Goal: Task Accomplishment & Management: Use online tool/utility

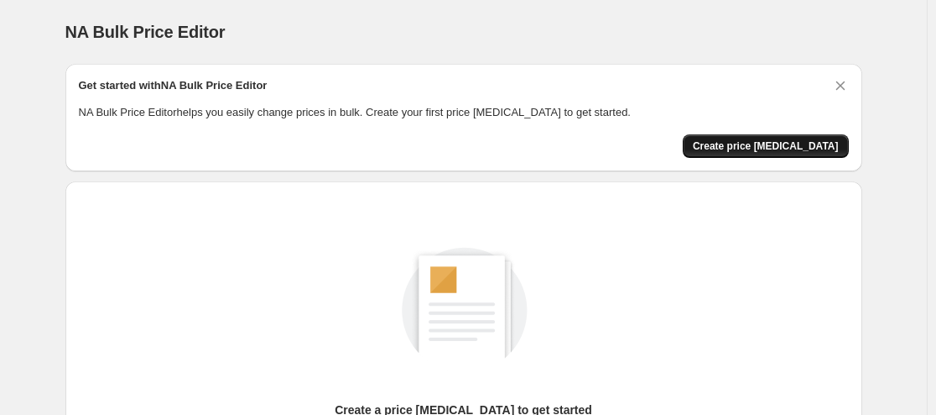
click at [769, 148] on span "Create price [MEDICAL_DATA]" at bounding box center [766, 145] width 146 height 13
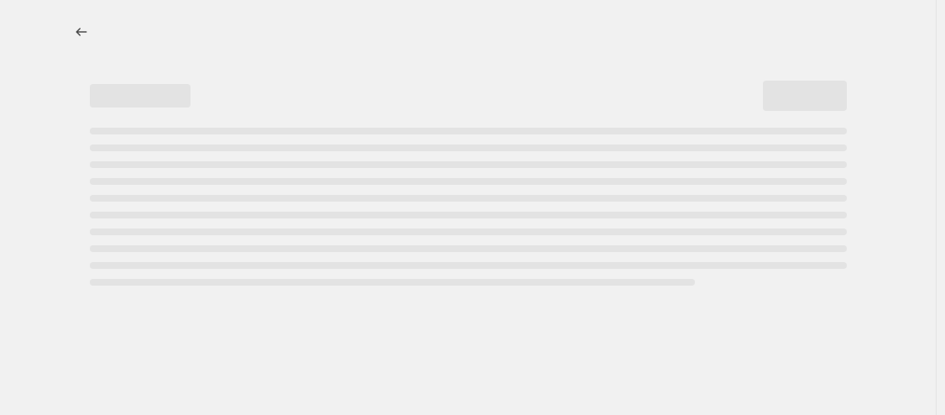
select select "percentage"
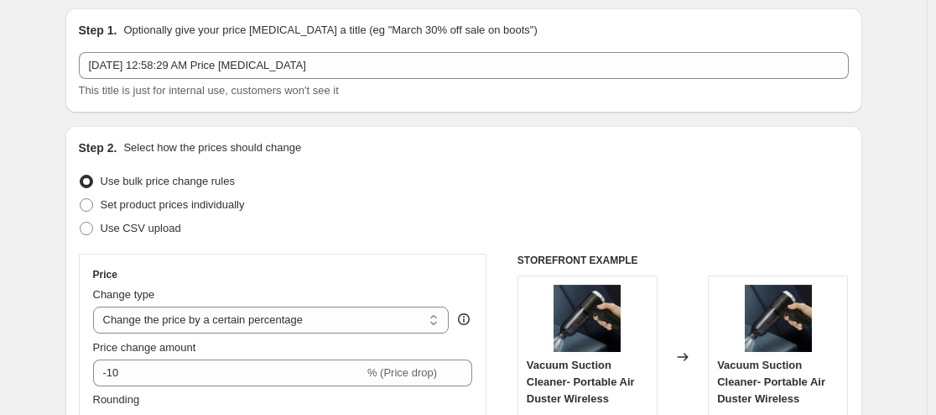
scroll to position [84, 0]
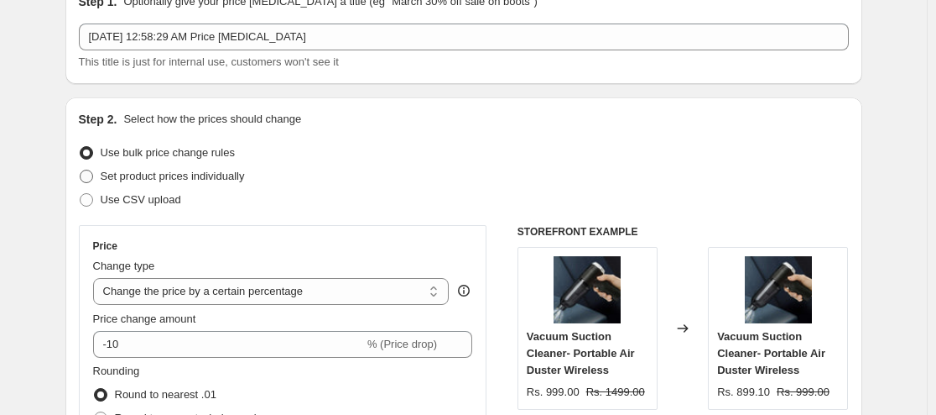
click at [172, 175] on span "Set product prices individually" at bounding box center [173, 176] width 144 height 13
click at [81, 170] on input "Set product prices individually" at bounding box center [80, 170] width 1 height 1
radio input "true"
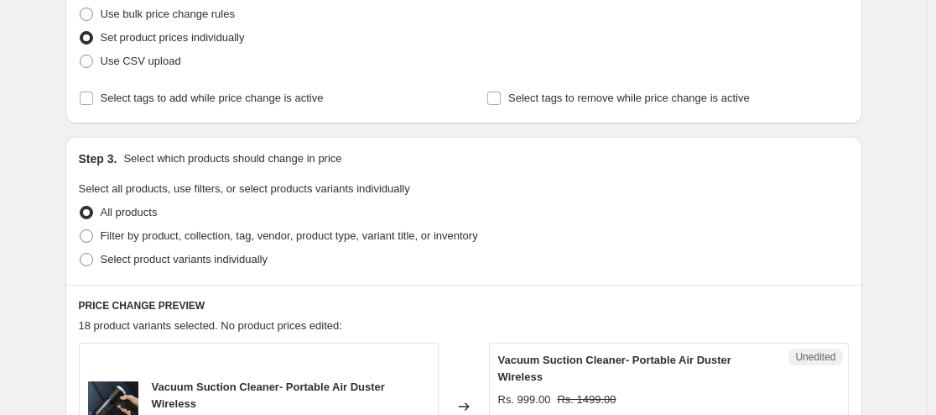
scroll to position [252, 0]
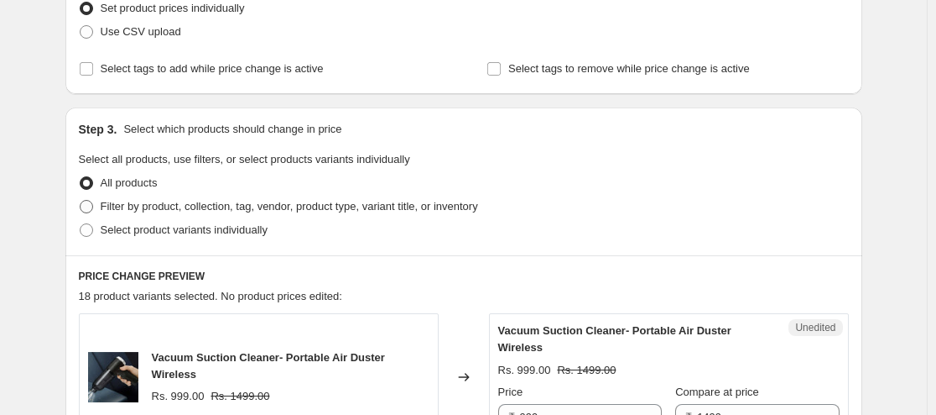
click at [91, 209] on span at bounding box center [86, 206] width 13 height 13
click at [81, 201] on input "Filter by product, collection, tag, vendor, product type, variant title, or inv…" at bounding box center [80, 200] width 1 height 1
radio input "true"
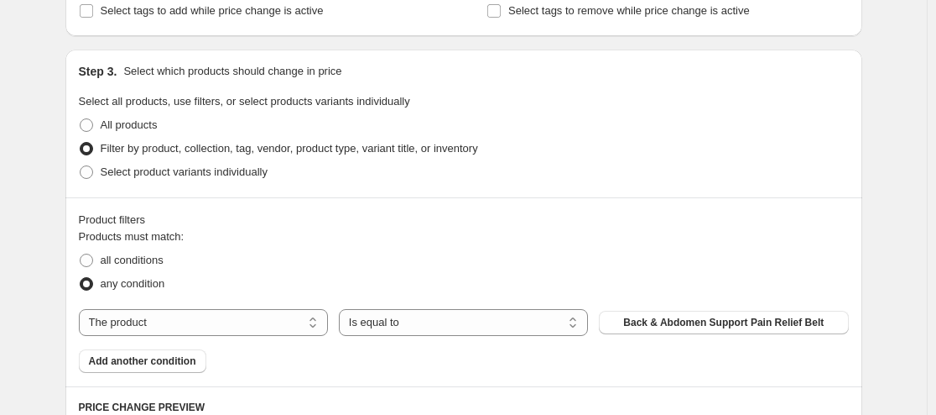
scroll to position [336, 0]
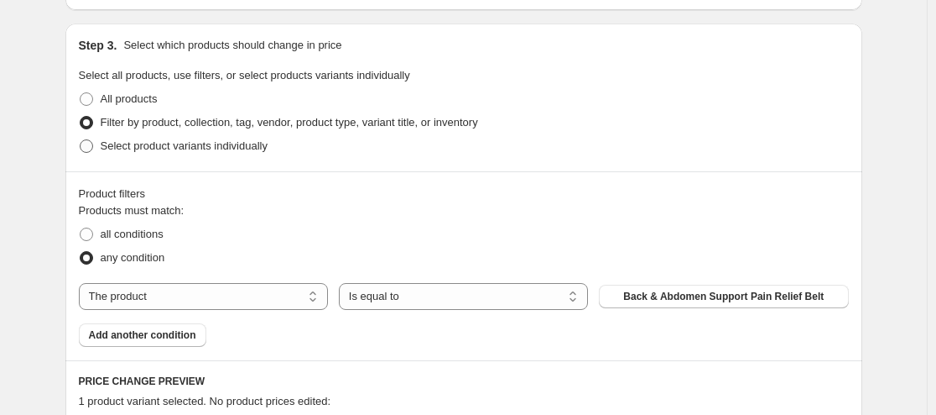
click at [92, 147] on span at bounding box center [86, 145] width 13 height 13
click at [81, 140] on input "Select product variants individually" at bounding box center [80, 139] width 1 height 1
radio input "true"
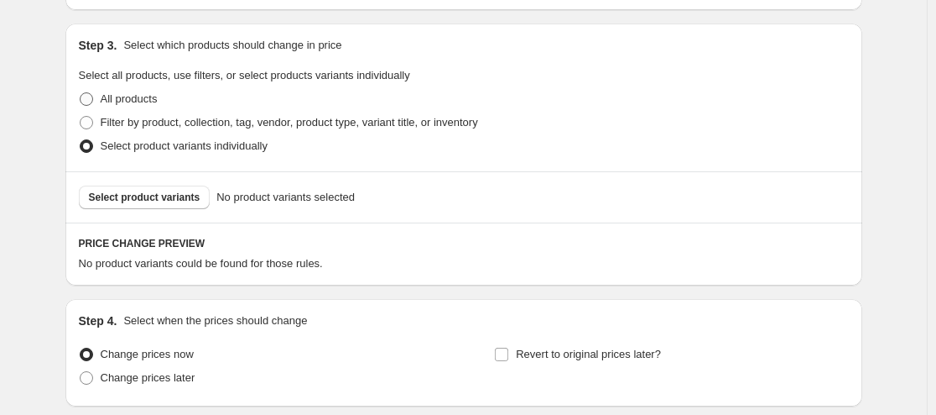
click at [91, 98] on span at bounding box center [86, 98] width 13 height 13
click at [81, 93] on input "All products" at bounding box center [80, 92] width 1 height 1
radio input "true"
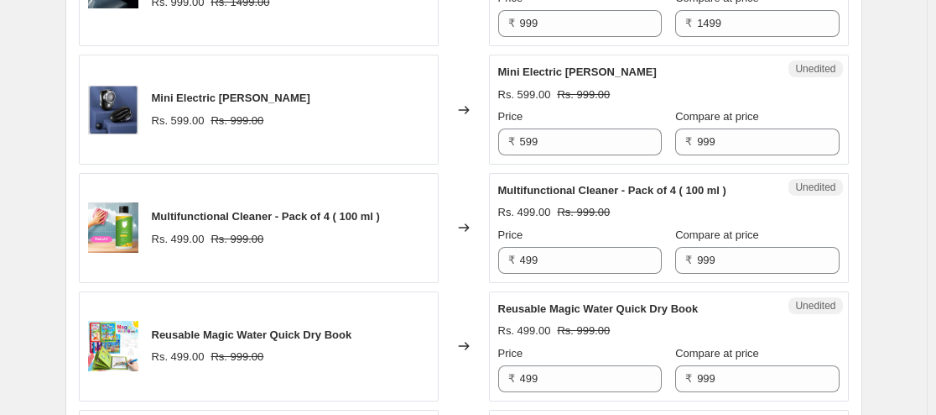
scroll to position [671, 0]
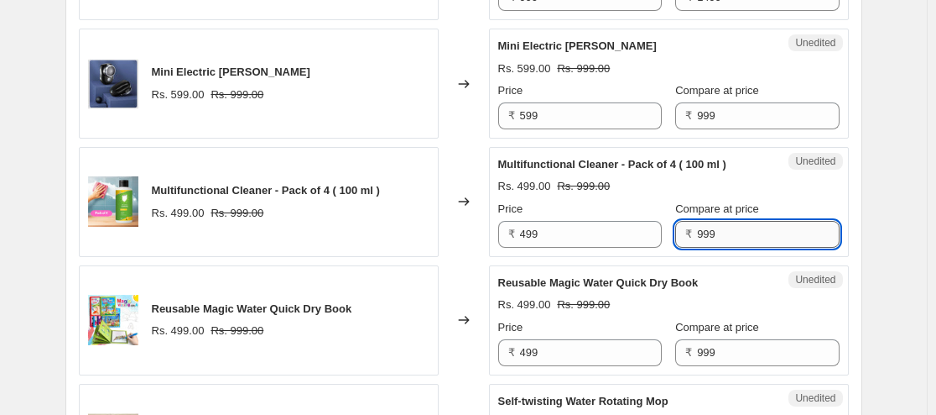
click at [769, 232] on input "999" at bounding box center [768, 234] width 142 height 27
click at [826, 240] on div "Unedited Multifunctional Cleaner - Pack of 4 ( 100 ml ) Rs. 499.00 Rs. 999.00 P…" at bounding box center [669, 202] width 360 height 110
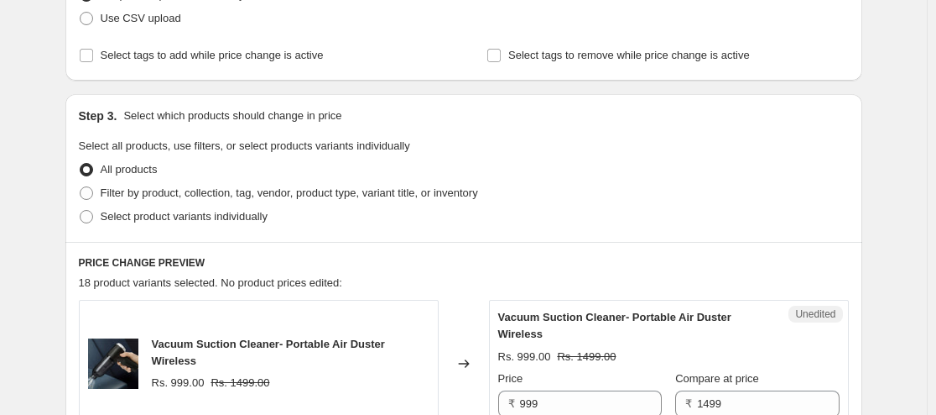
scroll to position [252, 0]
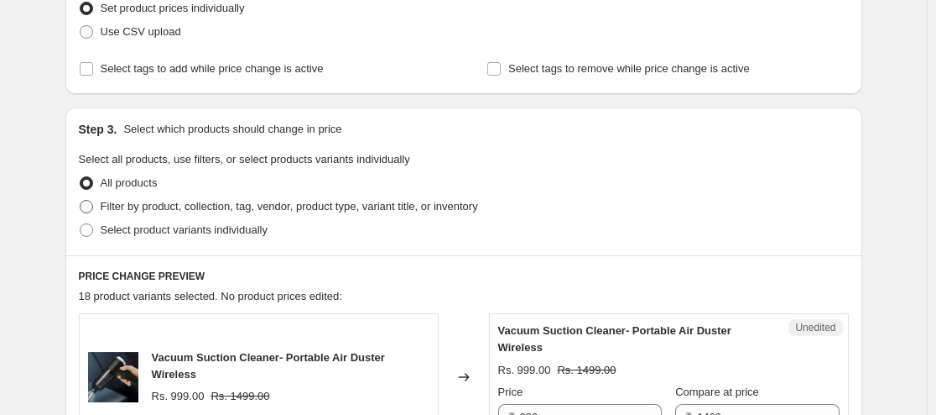
click at [358, 211] on span "Filter by product, collection, tag, vendor, product type, variant title, or inv…" at bounding box center [290, 206] width 378 height 13
click at [81, 201] on input "Filter by product, collection, tag, vendor, product type, variant title, or inv…" at bounding box center [80, 200] width 1 height 1
radio input "true"
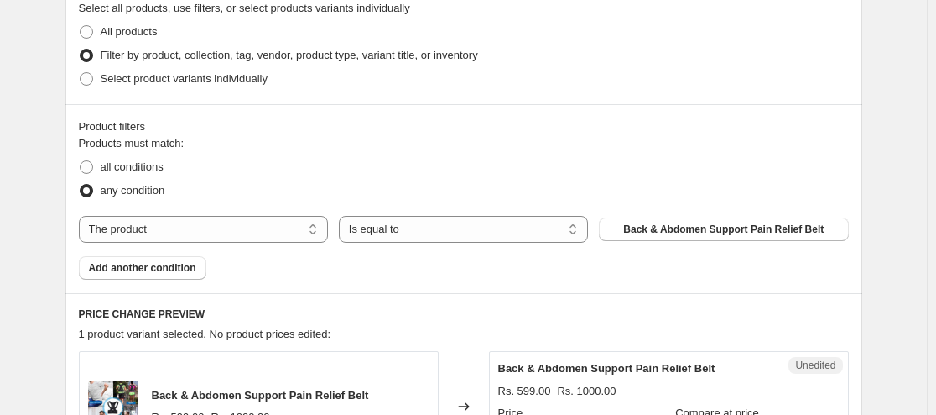
scroll to position [420, 0]
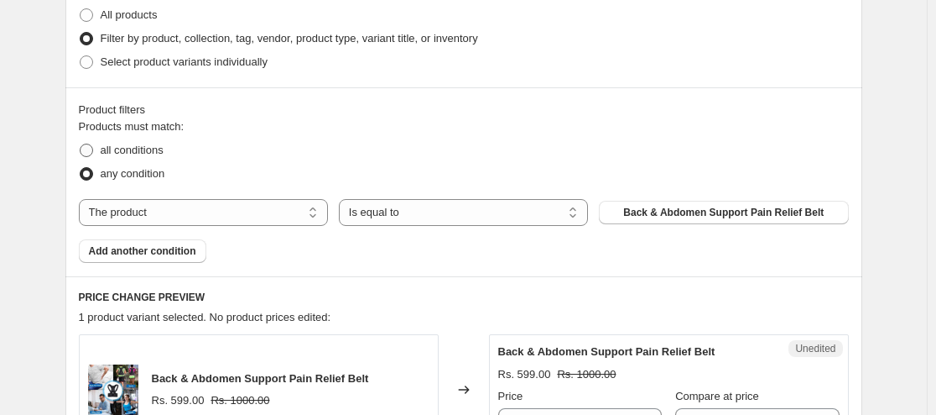
click at [154, 150] on span "all conditions" at bounding box center [132, 149] width 63 height 13
click at [81, 144] on input "all conditions" at bounding box center [80, 143] width 1 height 1
radio input "true"
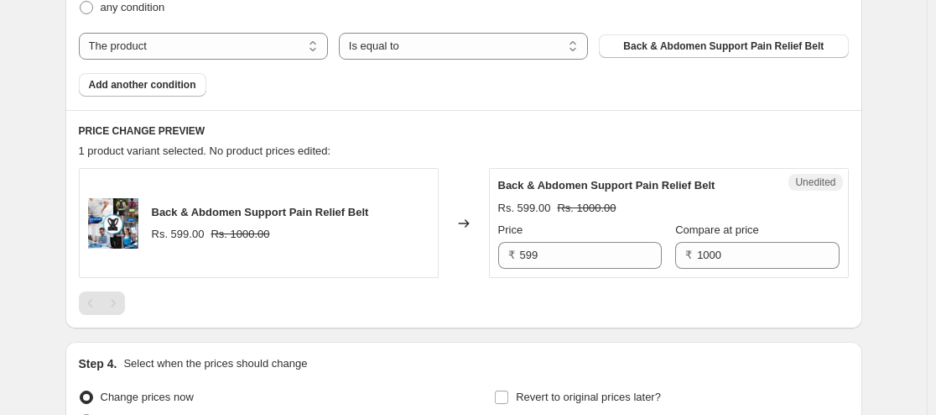
scroll to position [587, 0]
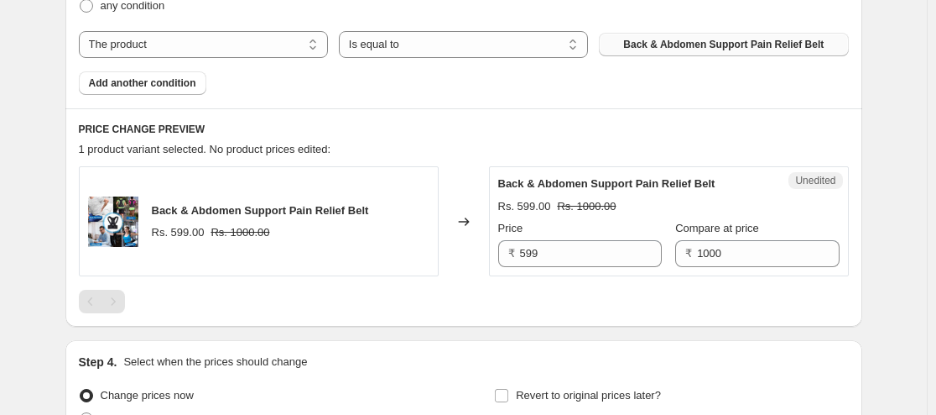
drag, startPoint x: 830, startPoint y: 44, endPoint x: 818, endPoint y: 47, distance: 12.2
click at [818, 47] on button "Back & Abdomen Support Pain Relief Belt" at bounding box center [723, 44] width 249 height 23
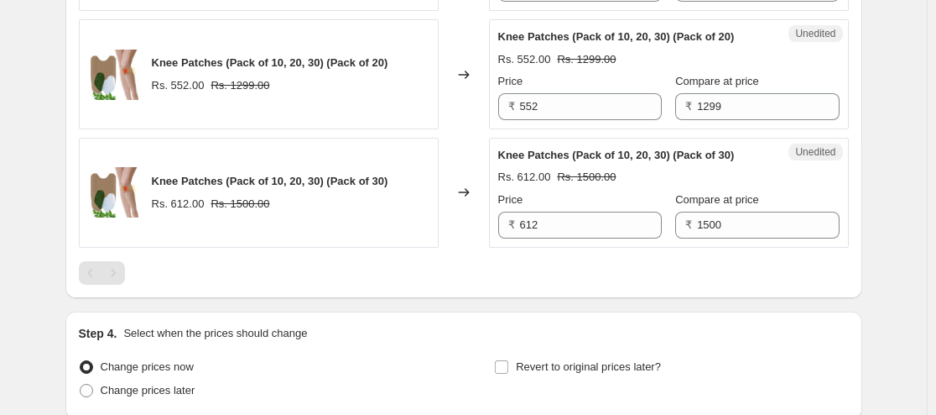
scroll to position [996, 0]
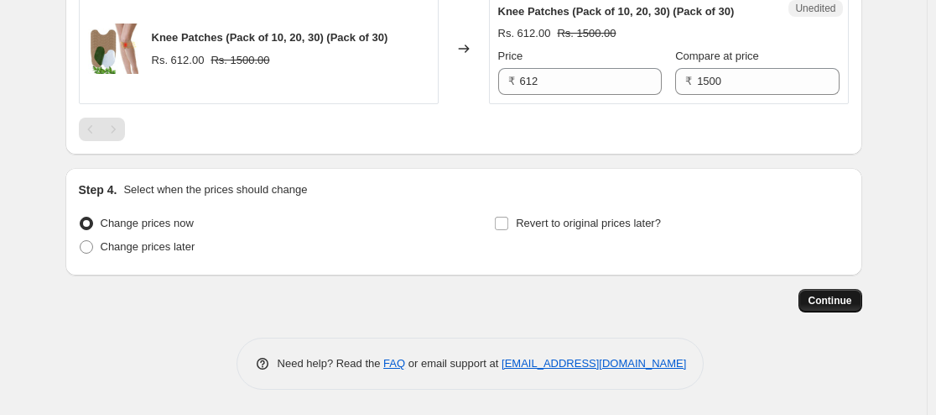
click at [842, 307] on button "Continue" at bounding box center [831, 300] width 64 height 23
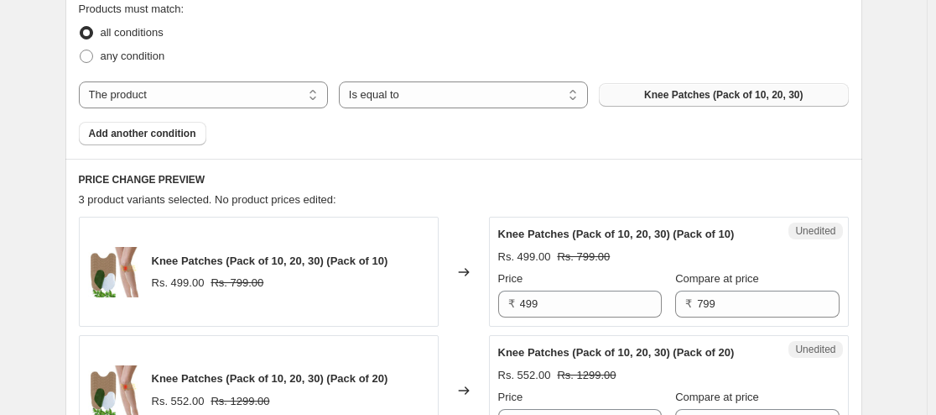
scroll to position [671, 0]
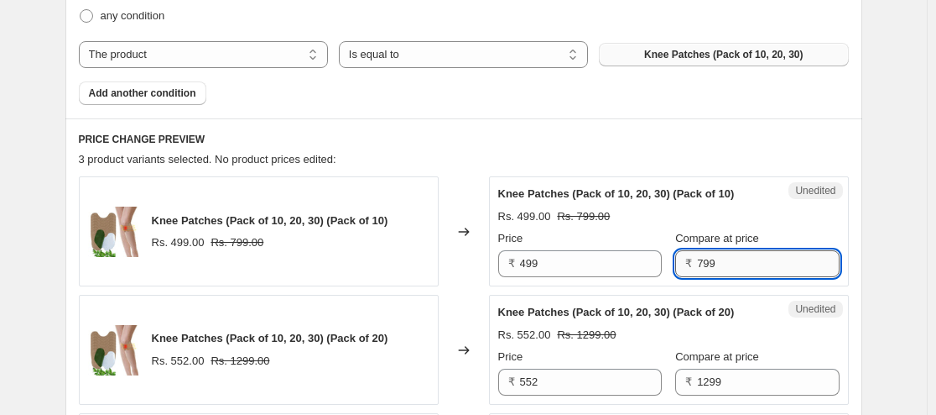
click at [775, 264] on input "799" at bounding box center [768, 263] width 142 height 27
type input "7"
type input "899"
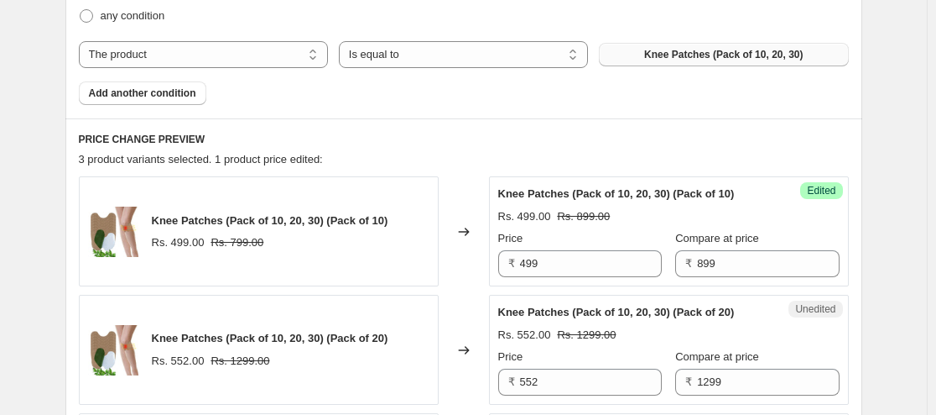
click at [827, 258] on div "Success Edited Knee Patches (Pack of 10, 20, 30) (Pack of 10) Rs. 499.00 Rs. 89…" at bounding box center [669, 231] width 360 height 110
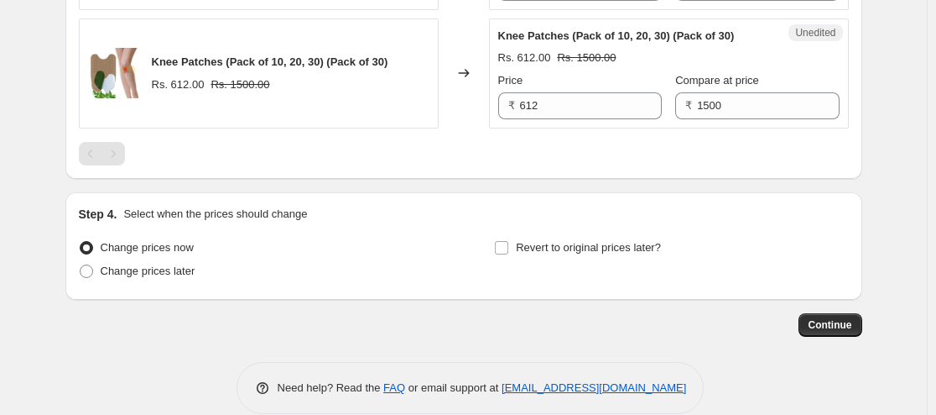
scroll to position [1090, 0]
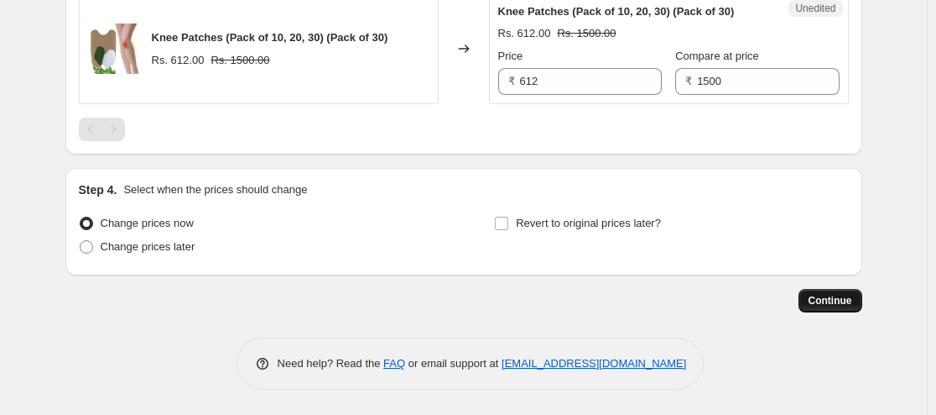
click at [829, 298] on span "Continue" at bounding box center [831, 300] width 44 height 13
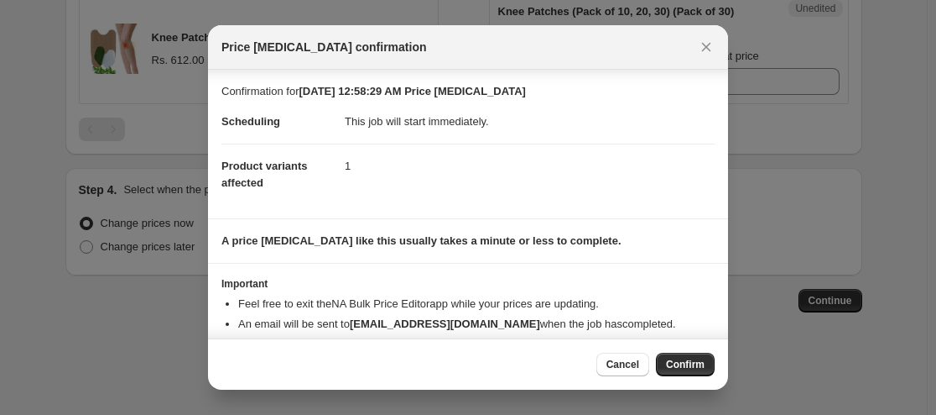
scroll to position [31, 0]
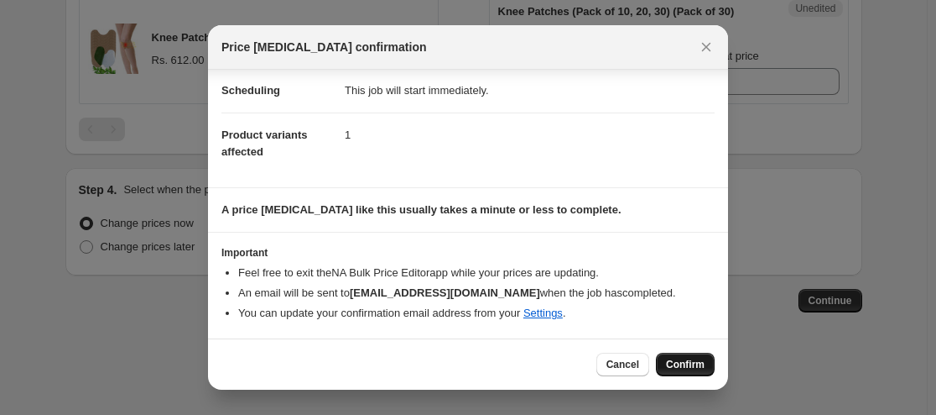
click at [689, 357] on button "Confirm" at bounding box center [685, 363] width 59 height 23
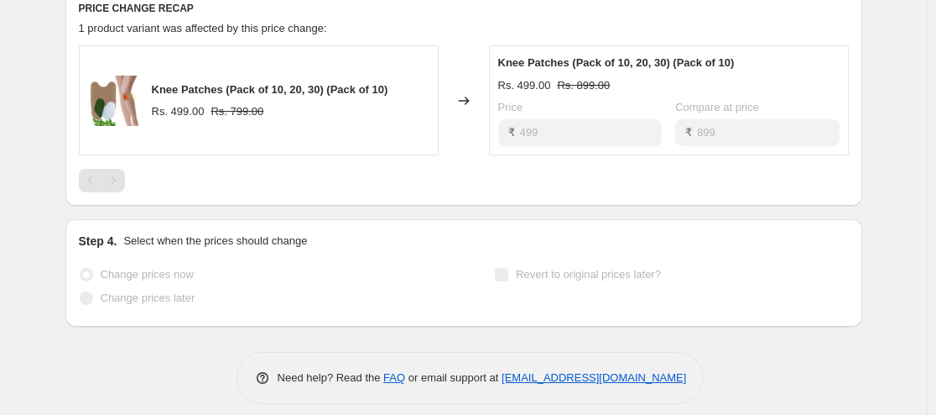
scroll to position [882, 0]
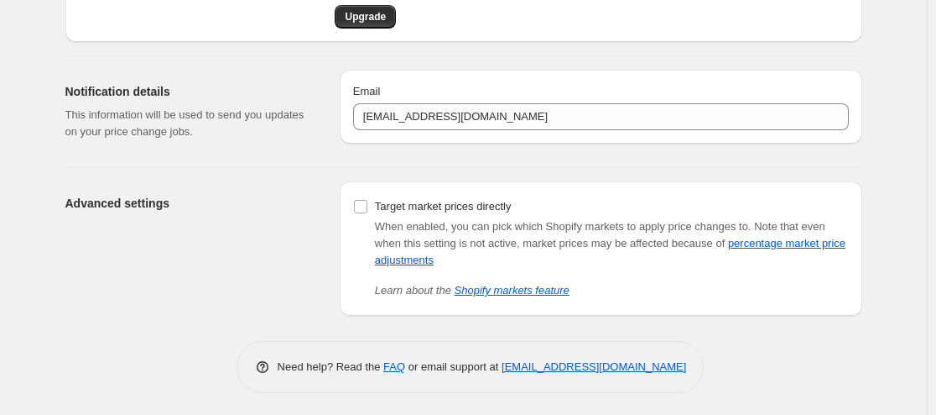
scroll to position [117, 0]
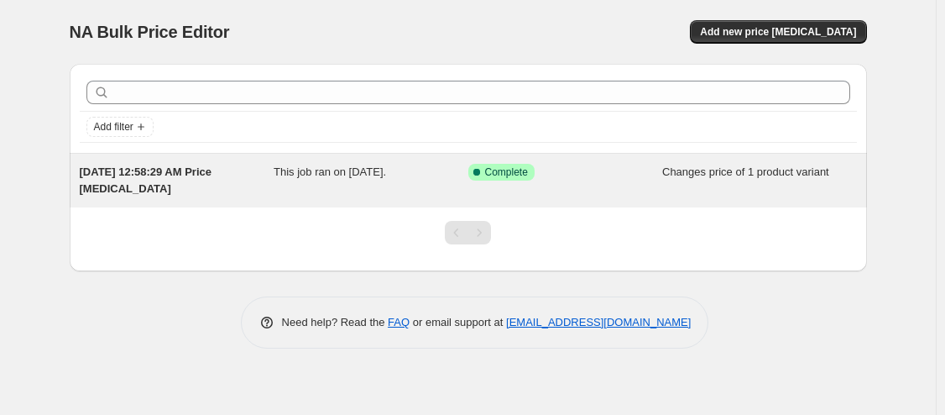
click at [291, 169] on span "This job ran on [DATE]." at bounding box center [330, 171] width 112 height 13
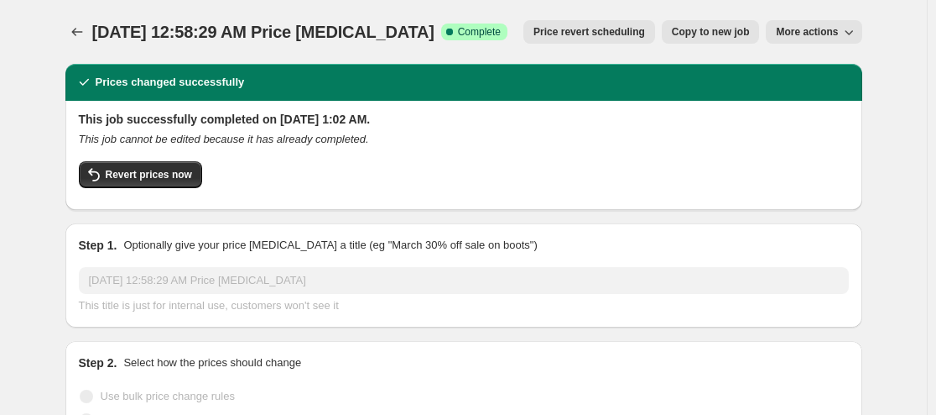
click at [837, 38] on span "More actions" at bounding box center [807, 31] width 62 height 13
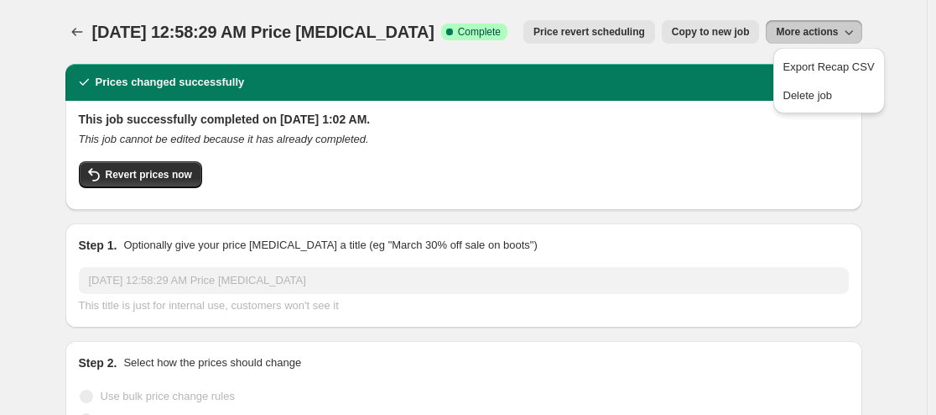
click at [813, 126] on div "Export Recap CSV Delete job" at bounding box center [829, 85] width 125 height 83
